Goal: Information Seeking & Learning: Learn about a topic

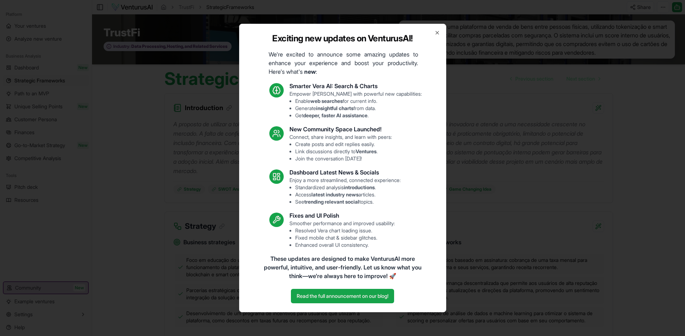
click at [441, 33] on div "Exciting new updates on VenturusAI! We're excited to announce some amazing upda…" at bounding box center [342, 168] width 207 height 288
click at [438, 33] on icon "button" at bounding box center [437, 32] width 3 height 3
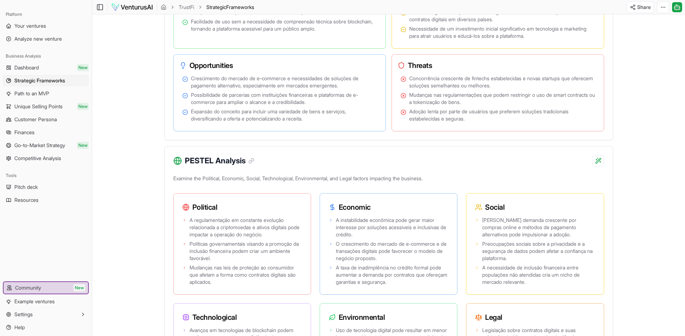
scroll to position [510, 0]
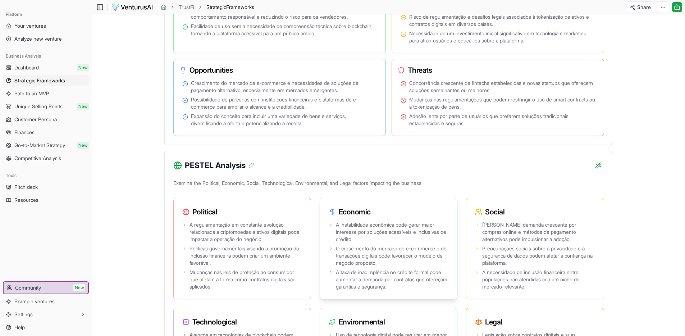
click at [331, 226] on icon at bounding box center [330, 225] width 1 height 2
click at [331, 227] on icon at bounding box center [331, 225] width 4 height 4
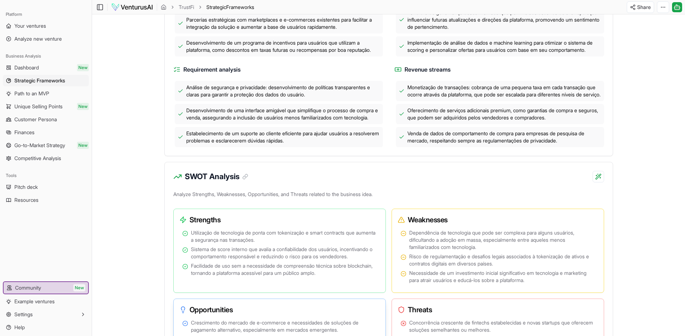
scroll to position [447, 0]
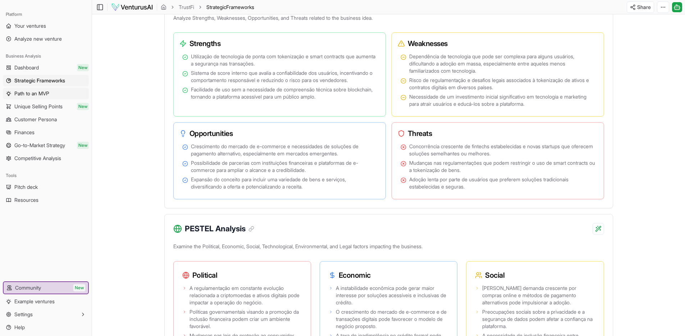
click at [38, 92] on span "Path to an MVP" at bounding box center [31, 93] width 35 height 7
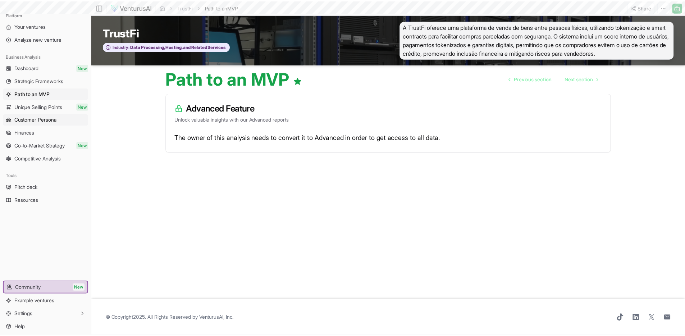
scroll to position [447, 0]
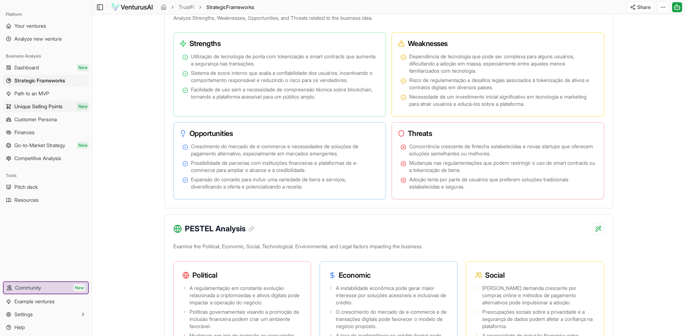
click at [37, 106] on span "Unique Selling Points" at bounding box center [38, 106] width 48 height 7
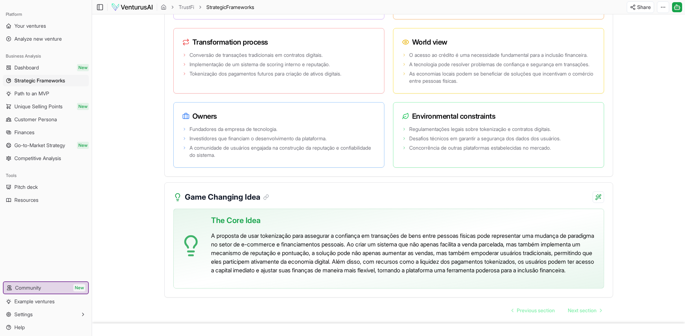
scroll to position [1519, 0]
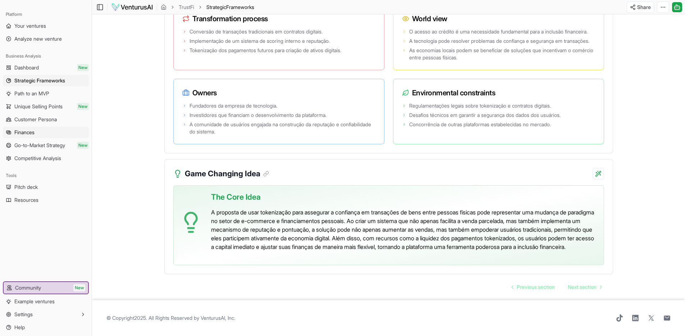
click at [51, 133] on link "Finances" at bounding box center [46, 133] width 86 height 12
